Goal: Task Accomplishment & Management: Use online tool/utility

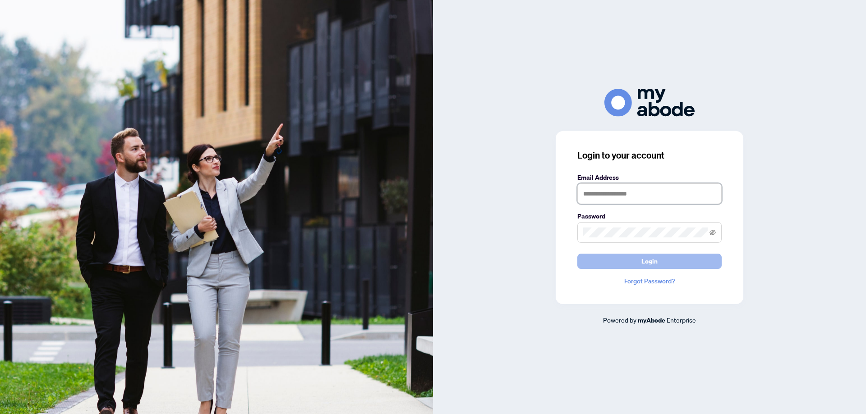
type input "**********"
click at [650, 258] on span "Login" at bounding box center [649, 261] width 16 height 14
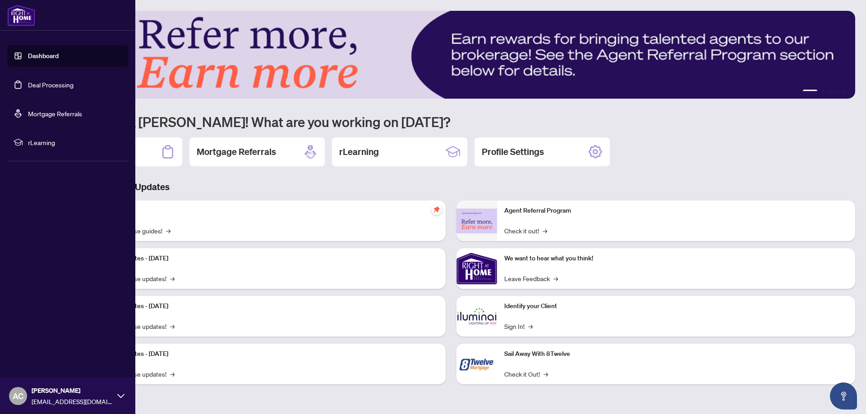
click at [41, 81] on link "Deal Processing" at bounding box center [51, 85] width 46 height 8
